Goal: Use online tool/utility: Utilize a website feature to perform a specific function

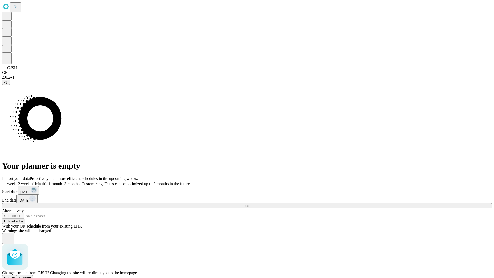
click at [31, 276] on span "Confirm" at bounding box center [25, 278] width 12 height 4
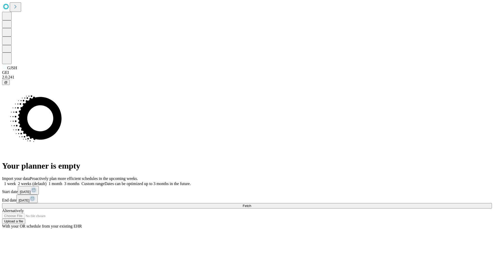
click at [62, 181] on label "1 month" at bounding box center [55, 183] width 16 height 4
click at [251, 204] on span "Fetch" at bounding box center [246, 206] width 8 height 4
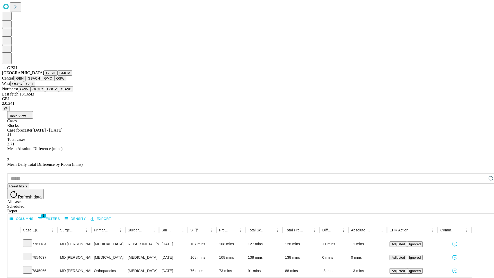
click at [57, 76] on button "GMCM" at bounding box center [64, 72] width 15 height 5
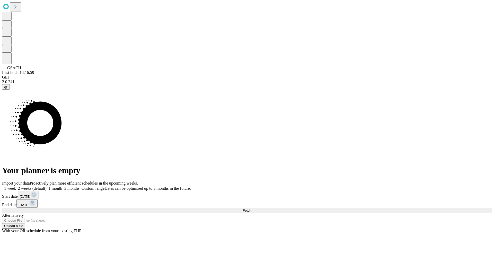
click at [62, 186] on label "1 month" at bounding box center [55, 188] width 16 height 4
click at [251, 208] on span "Fetch" at bounding box center [246, 210] width 8 height 4
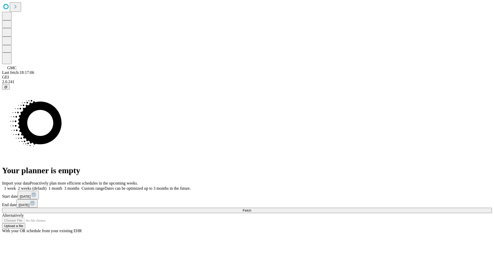
click at [62, 186] on label "1 month" at bounding box center [55, 188] width 16 height 4
click at [251, 208] on span "Fetch" at bounding box center [246, 210] width 8 height 4
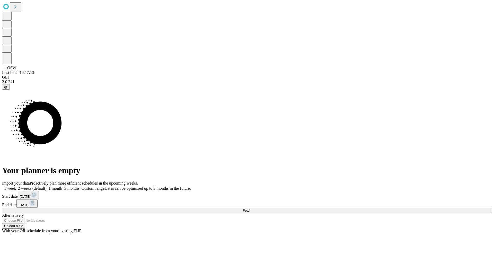
click at [62, 186] on label "1 month" at bounding box center [55, 188] width 16 height 4
click at [251, 208] on span "Fetch" at bounding box center [246, 210] width 8 height 4
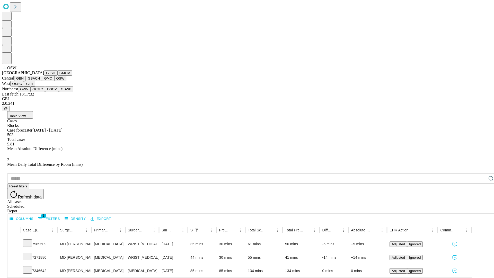
click at [24, 86] on button "OSSC" at bounding box center [17, 83] width 14 height 5
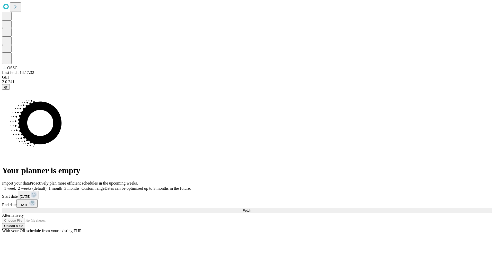
click at [62, 186] on label "1 month" at bounding box center [55, 188] width 16 height 4
click at [251, 208] on span "Fetch" at bounding box center [246, 210] width 8 height 4
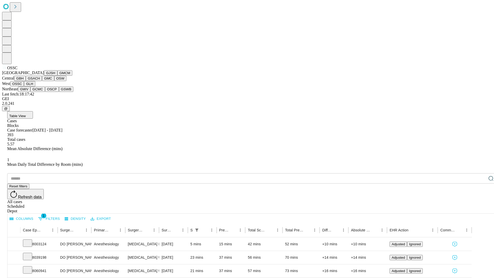
click at [35, 86] on button "GLH" at bounding box center [29, 83] width 11 height 5
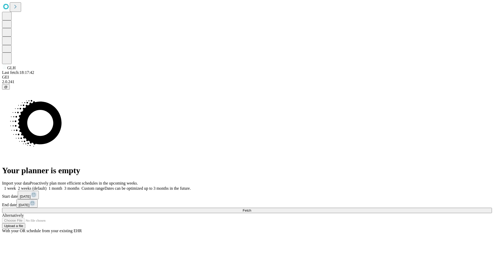
click at [62, 186] on label "1 month" at bounding box center [55, 188] width 16 height 4
click at [251, 208] on span "Fetch" at bounding box center [246, 210] width 8 height 4
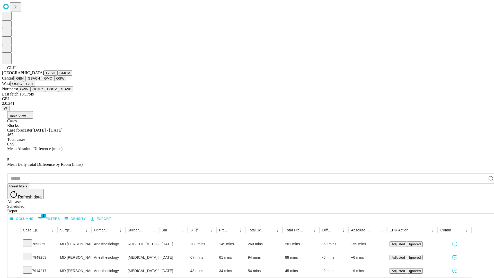
click at [30, 92] on button "GWV" at bounding box center [24, 88] width 12 height 5
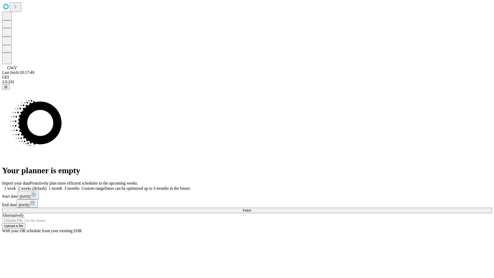
click at [251, 208] on span "Fetch" at bounding box center [246, 210] width 8 height 4
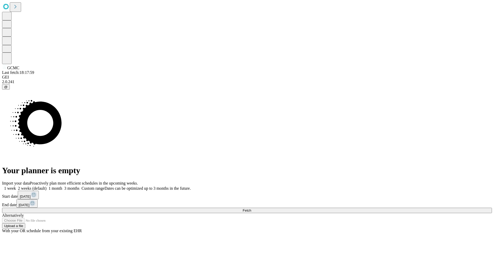
click at [251, 208] on span "Fetch" at bounding box center [246, 210] width 8 height 4
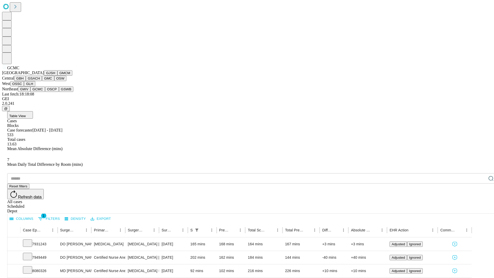
click at [45, 92] on button "OSCP" at bounding box center [52, 88] width 14 height 5
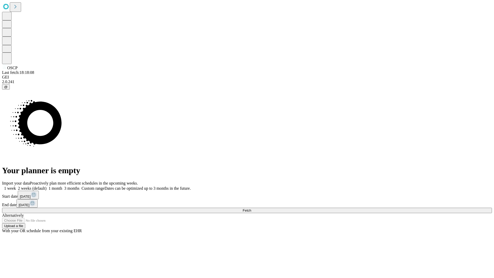
click at [62, 186] on label "1 month" at bounding box center [55, 188] width 16 height 4
click at [251, 208] on span "Fetch" at bounding box center [246, 210] width 8 height 4
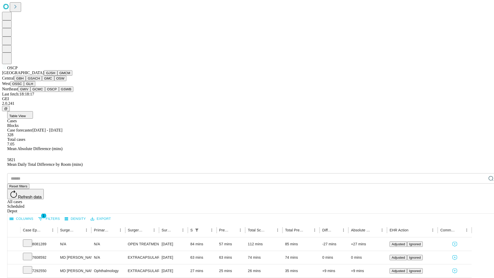
click at [59, 92] on button "GSWB" at bounding box center [66, 88] width 15 height 5
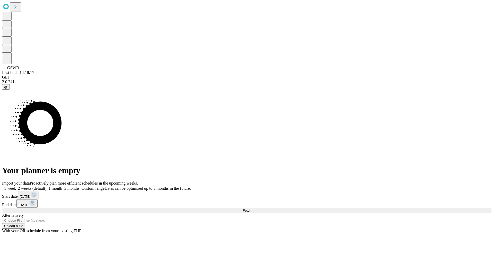
click at [62, 186] on label "1 month" at bounding box center [55, 188] width 16 height 4
click at [251, 208] on span "Fetch" at bounding box center [246, 210] width 8 height 4
